Goal: Information Seeking & Learning: Learn about a topic

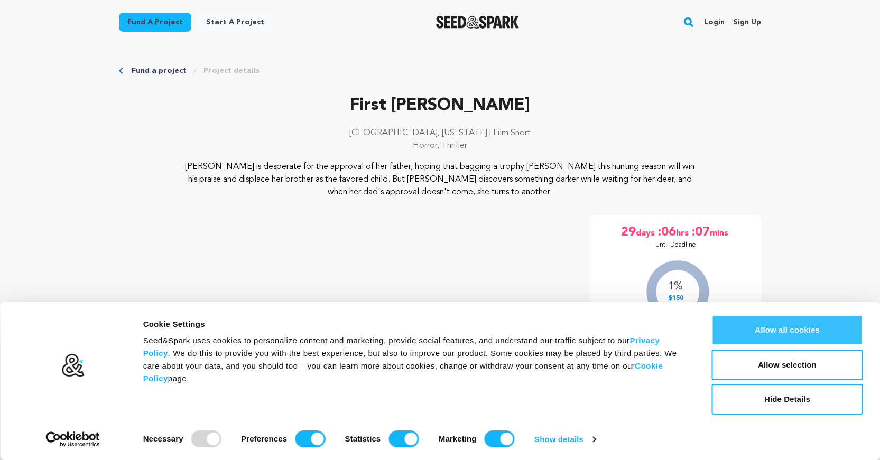
click at [789, 338] on button "Allow all cookies" at bounding box center [787, 330] width 151 height 31
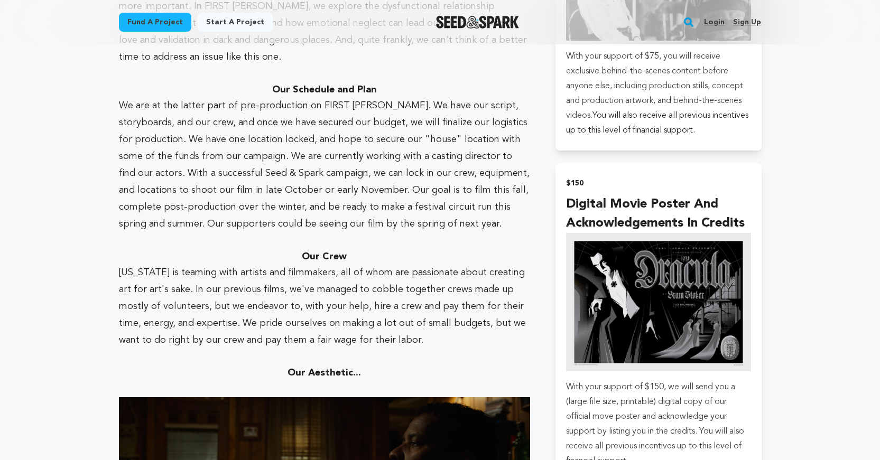
scroll to position [2323, 0]
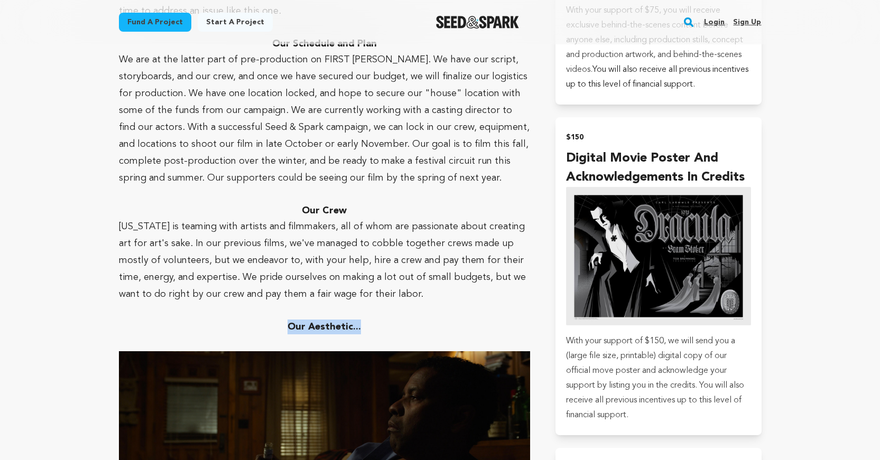
drag, startPoint x: 362, startPoint y: 298, endPoint x: 285, endPoint y: 294, distance: 77.3
click at [285, 320] on h3 "﻿﻿﻿﻿﻿﻿ Our Aesthetic..." at bounding box center [325, 327] width 412 height 15
click at [284, 320] on h3 "﻿﻿﻿﻿﻿﻿ Our Aesthetic..." at bounding box center [325, 327] width 412 height 15
drag, startPoint x: 290, startPoint y: 297, endPoint x: 364, endPoint y: 298, distance: 74.0
click at [364, 320] on h3 "﻿﻿﻿﻿﻿﻿ Our Aesthetic..." at bounding box center [325, 327] width 412 height 15
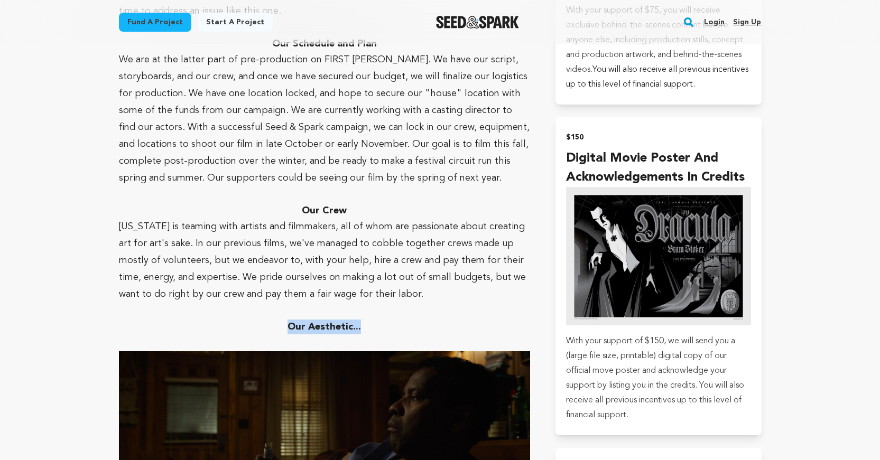
click at [364, 320] on h3 "﻿﻿﻿﻿﻿﻿ Our Aesthetic..." at bounding box center [325, 327] width 412 height 15
drag, startPoint x: 362, startPoint y: 299, endPoint x: 292, endPoint y: 299, distance: 69.3
click at [292, 320] on h3 "﻿﻿﻿﻿﻿﻿ Our Aesthetic..." at bounding box center [325, 327] width 412 height 15
click at [291, 322] on strong "﻿﻿﻿﻿﻿﻿ Our Aesthetic..." at bounding box center [324, 327] width 73 height 10
drag, startPoint x: 291, startPoint y: 297, endPoint x: 400, endPoint y: 295, distance: 108.9
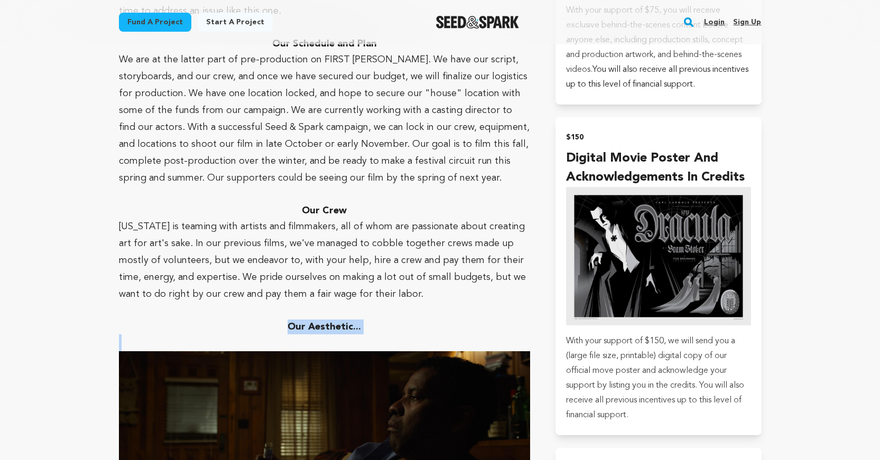
click at [400, 320] on h3 "﻿﻿﻿﻿﻿﻿ Our Aesthetic..." at bounding box center [325, 327] width 412 height 15
click at [367, 259] on p "[US_STATE] is teaming with artists and filmmakers, all of whom are passionate a…" at bounding box center [325, 260] width 412 height 85
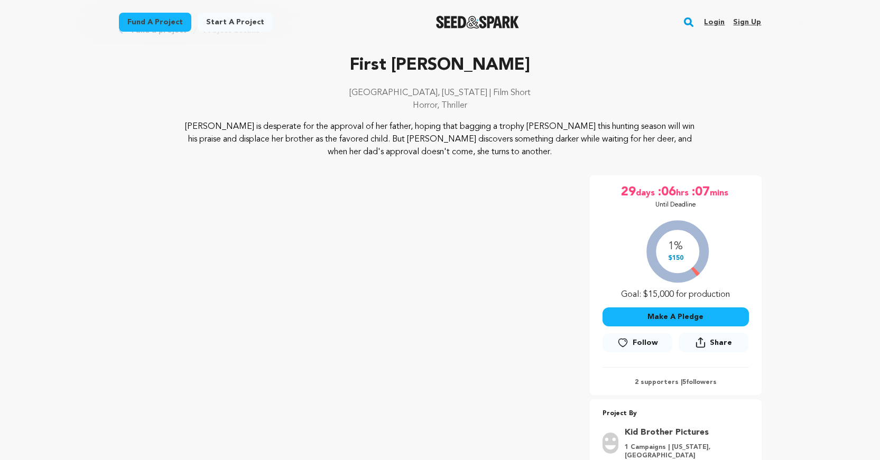
scroll to position [89, 0]
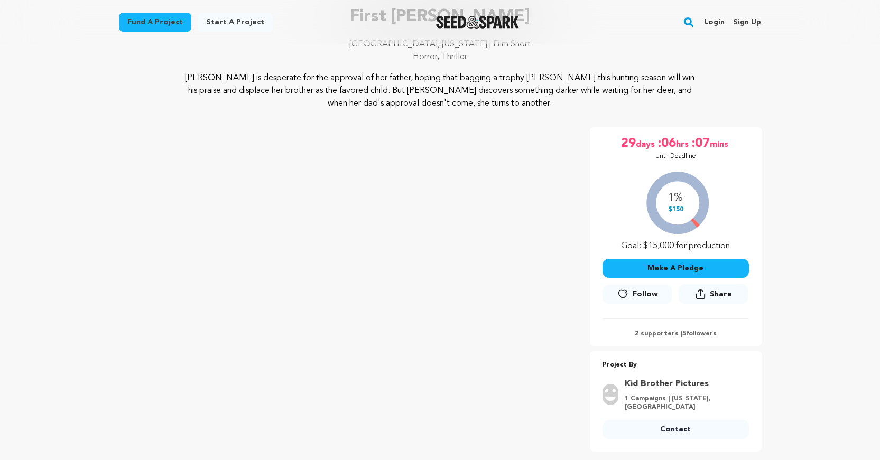
drag, startPoint x: 679, startPoint y: 331, endPoint x: 784, endPoint y: 338, distance: 105.4
click at [717, 331] on p "2 supporters | 5 followers" at bounding box center [676, 334] width 146 height 8
drag, startPoint x: 713, startPoint y: 333, endPoint x: 636, endPoint y: 333, distance: 77.2
click at [636, 333] on p "2 supporters | 5 followers" at bounding box center [676, 334] width 146 height 8
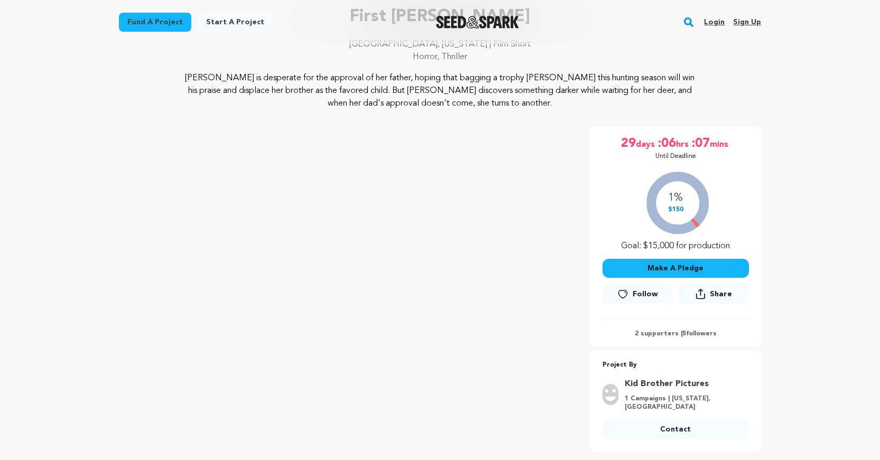
click at [636, 333] on p "2 supporters | 5 followers" at bounding box center [676, 334] width 146 height 8
drag, startPoint x: 637, startPoint y: 333, endPoint x: 767, endPoint y: 329, distance: 130.1
drag, startPoint x: 702, startPoint y: 327, endPoint x: 709, endPoint y: 332, distance: 8.7
click at [708, 332] on div "2 supporters | 5 followers" at bounding box center [676, 329] width 146 height 20
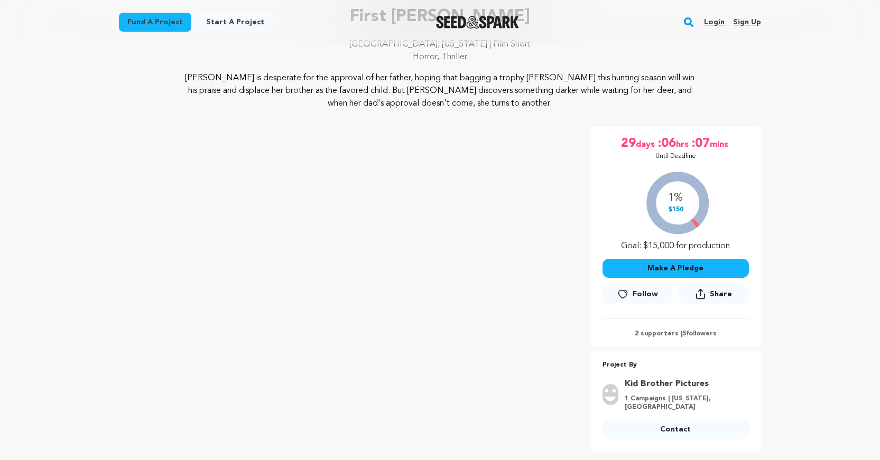
click at [716, 335] on p "2 supporters | 5 followers" at bounding box center [676, 334] width 146 height 8
drag, startPoint x: 715, startPoint y: 335, endPoint x: 635, endPoint y: 335, distance: 79.3
click at [635, 335] on p "2 supporters | 5 followers" at bounding box center [676, 334] width 146 height 8
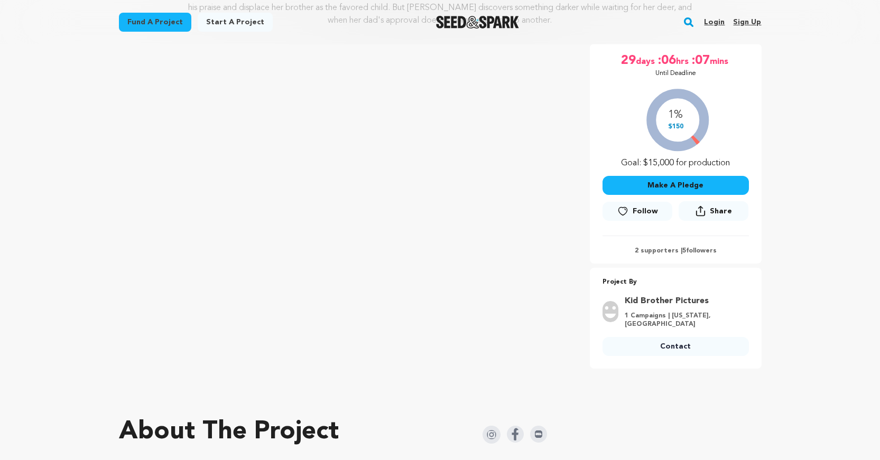
scroll to position [157, 0]
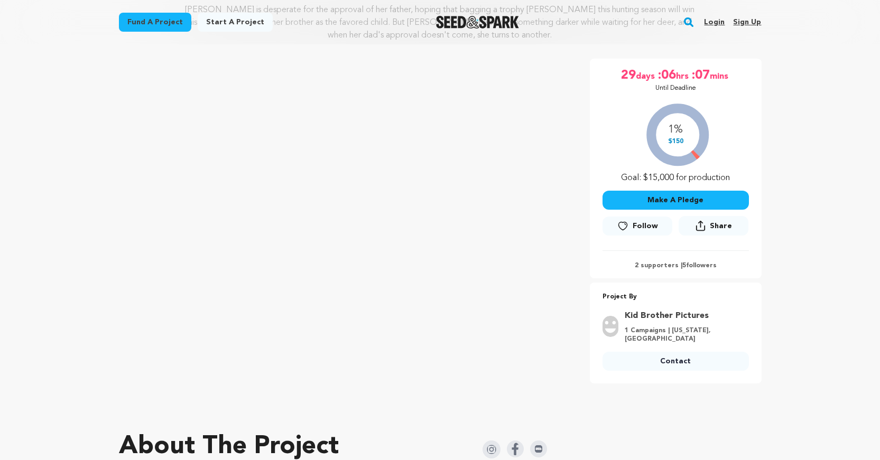
click at [675, 134] on div "1% $150 Goal: $15,000 for production" at bounding box center [676, 141] width 146 height 88
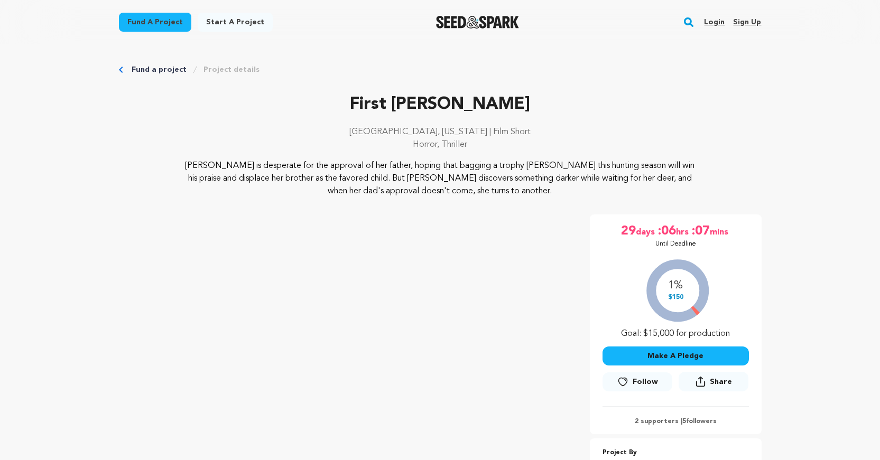
scroll to position [0, 0]
